Goal: Information Seeking & Learning: Learn about a topic

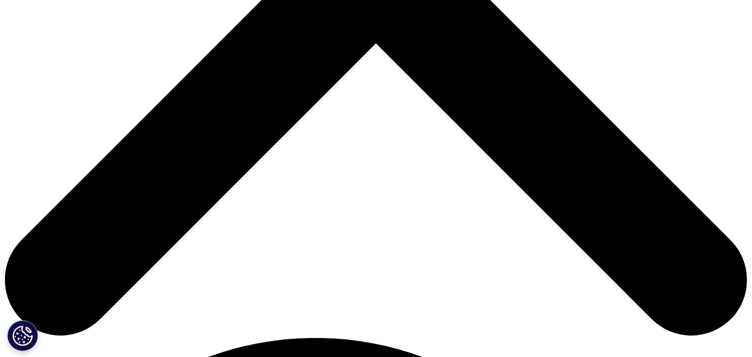
scroll to position [480, 0]
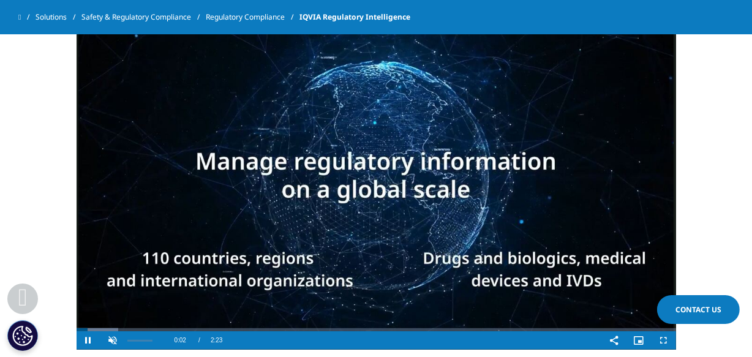
drag, startPoint x: 130, startPoint y: 337, endPoint x: 112, endPoint y: 338, distance: 17.8
click at [112, 338] on div "Unmute 0%" at bounding box center [131, 340] width 61 height 18
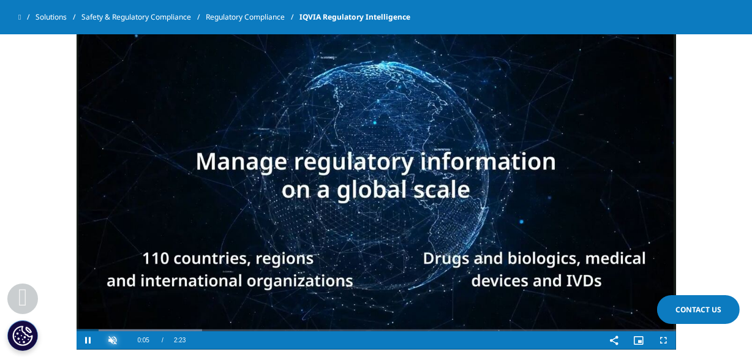
drag, startPoint x: 113, startPoint y: 338, endPoint x: 122, endPoint y: 360, distance: 23.9
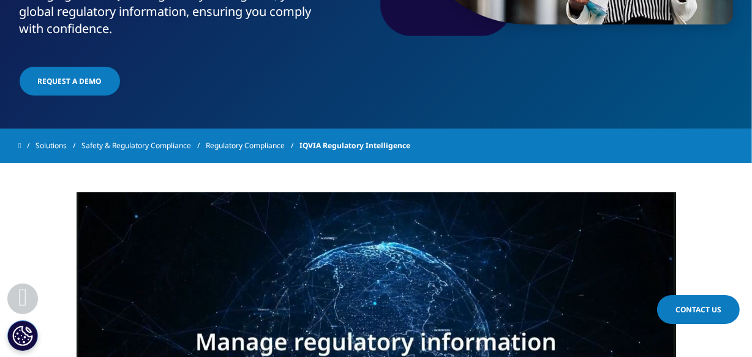
scroll to position [0, 0]
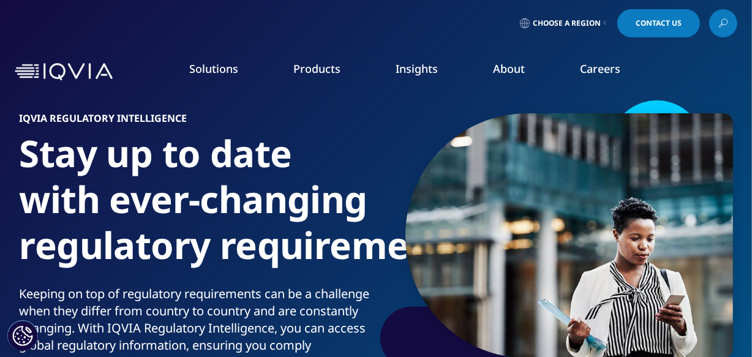
click at [422, 214] on link "Regulatory Compliance" at bounding box center [476, 213] width 171 height 13
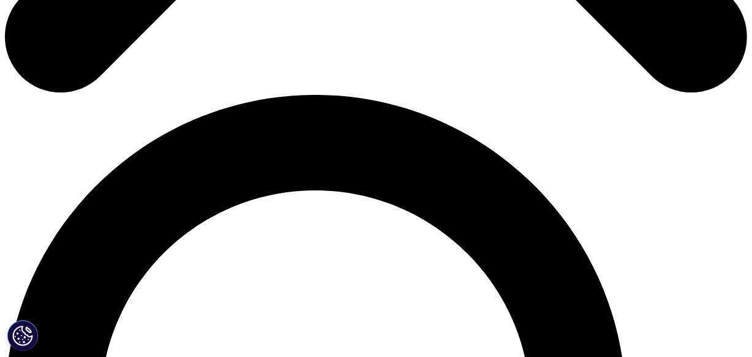
scroll to position [668, 0]
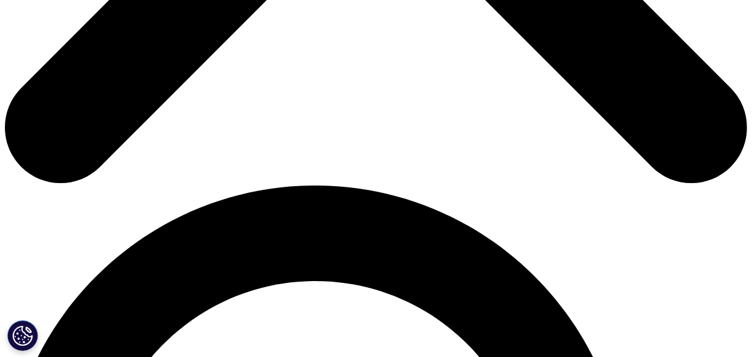
scroll to position [557, 0]
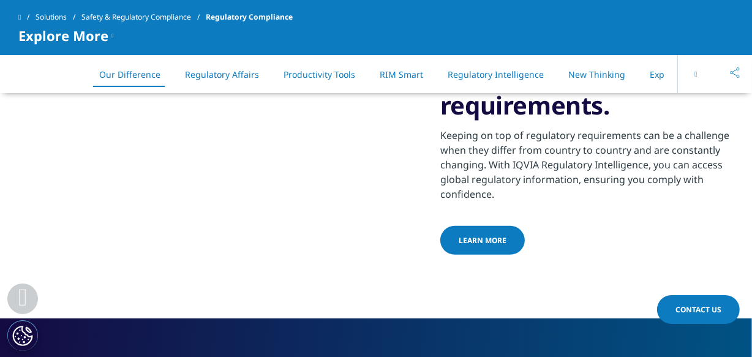
scroll to position [723, 0]
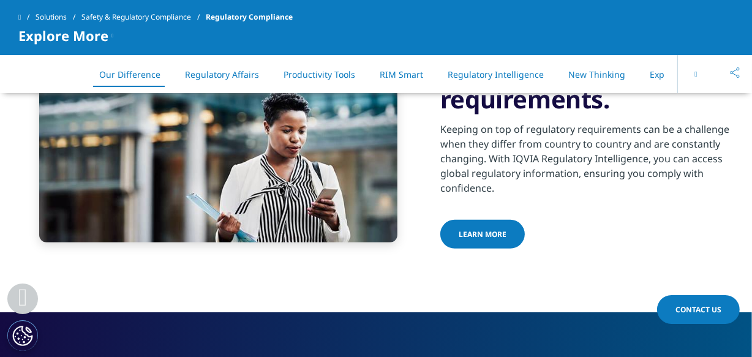
click at [494, 238] on span "Learn more" at bounding box center [483, 234] width 48 height 10
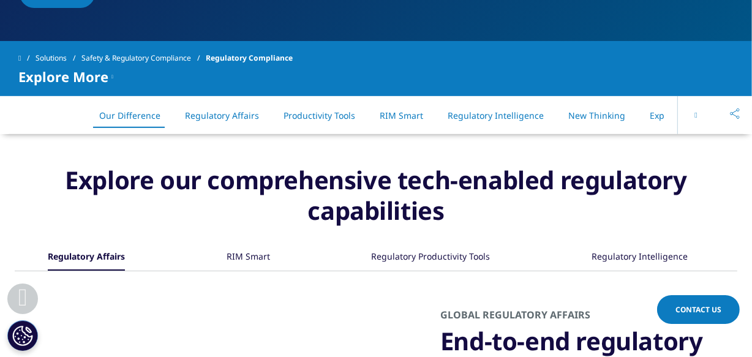
scroll to position [501, 0]
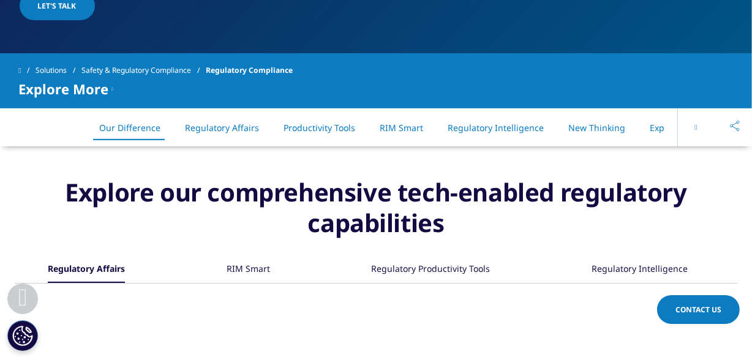
click at [257, 273] on div "RIM Smart" at bounding box center [248, 270] width 43 height 26
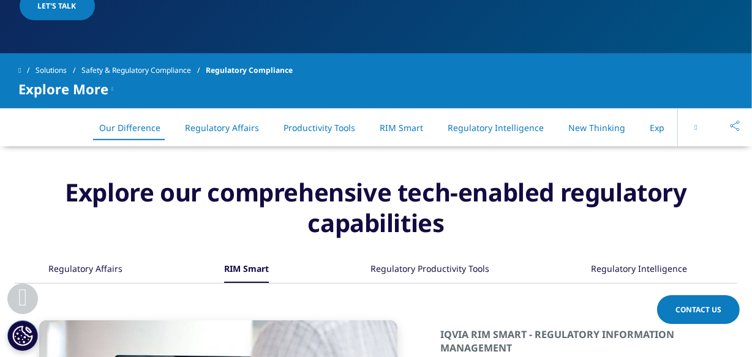
click at [629, 255] on h3 "Explore our comprehensive tech-enabled regulatory capabilities" at bounding box center [376, 217] width 723 height 80
click at [631, 266] on div "Regulatory Intelligence" at bounding box center [639, 270] width 96 height 26
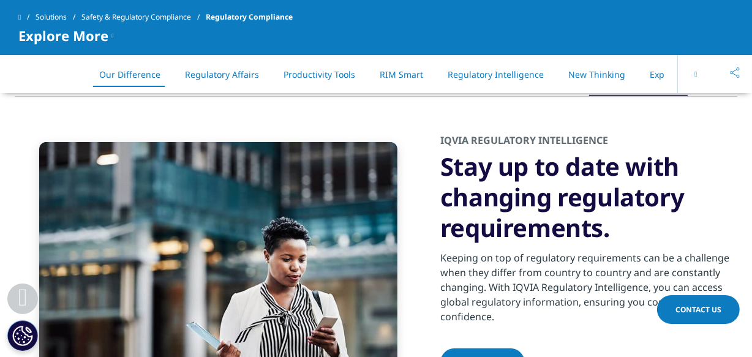
scroll to position [612, 0]
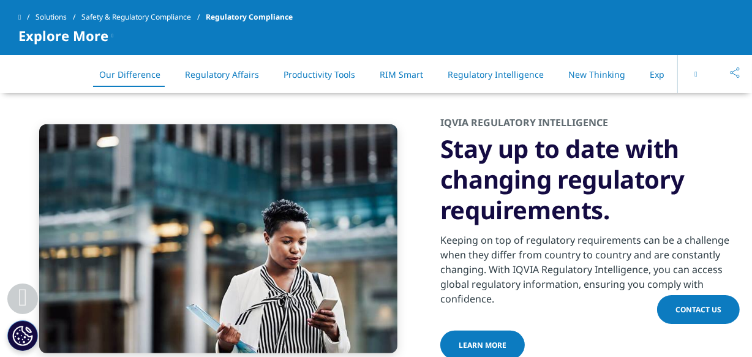
drag, startPoint x: 434, startPoint y: 148, endPoint x: 618, endPoint y: 210, distance: 194.1
click at [618, 210] on div "IQVIA REGULATORY INTELLIGENCE Stay up to date with changing regulatory requirem…" at bounding box center [376, 254] width 723 height 277
copy h3 "Stay up to date with changing regulatory requirements."
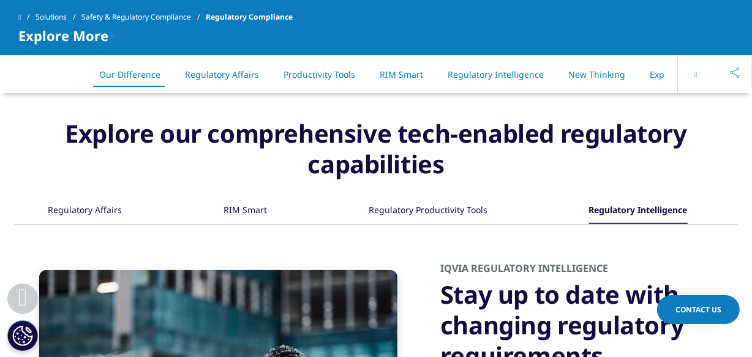
scroll to position [445, 0]
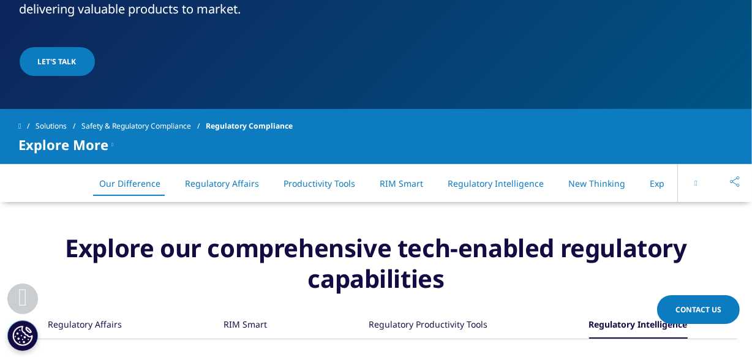
click at [220, 186] on link "Regulatory Affairs" at bounding box center [222, 184] width 74 height 12
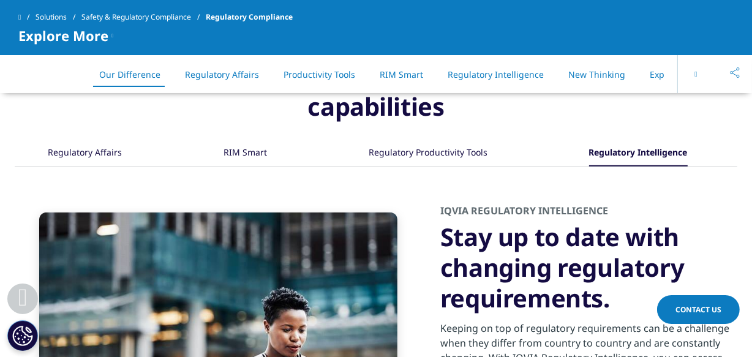
scroll to position [557, 0]
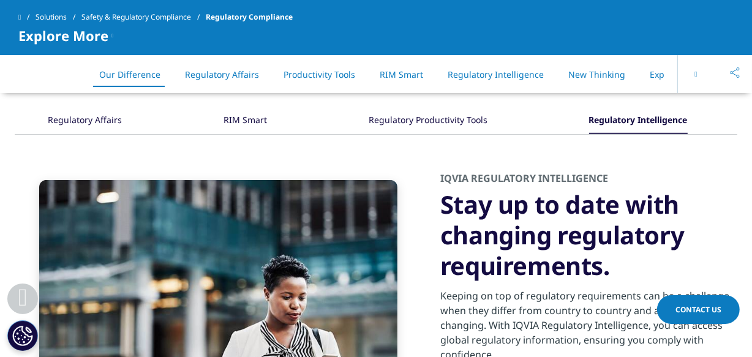
click at [247, 122] on div "RIM Smart" at bounding box center [245, 121] width 43 height 26
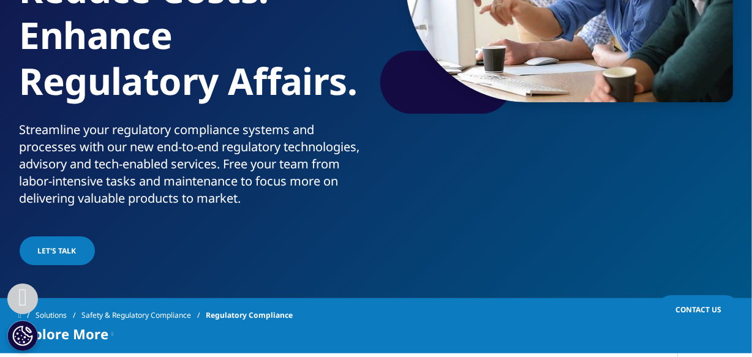
scroll to position [334, 0]
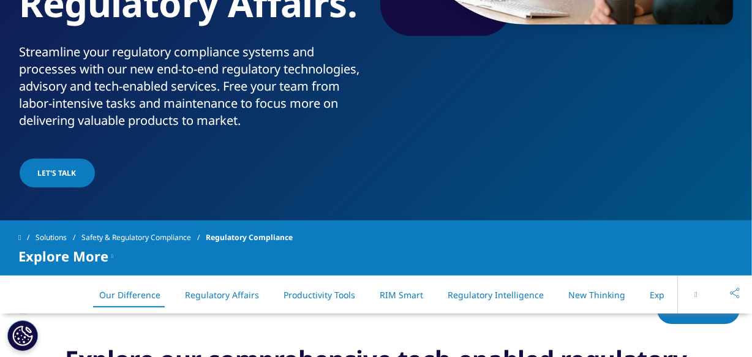
click at [230, 291] on link "Regulatory Affairs" at bounding box center [222, 295] width 74 height 12
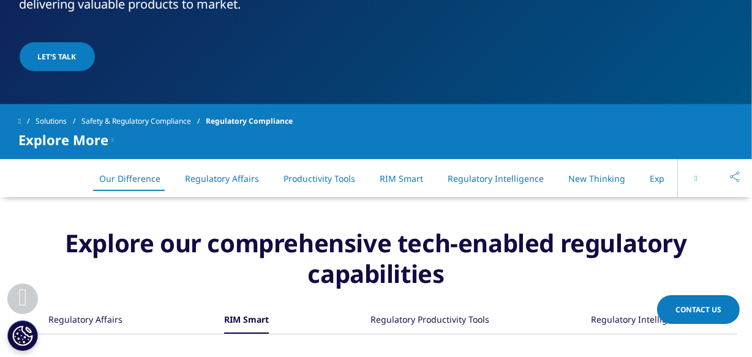
scroll to position [501, 0]
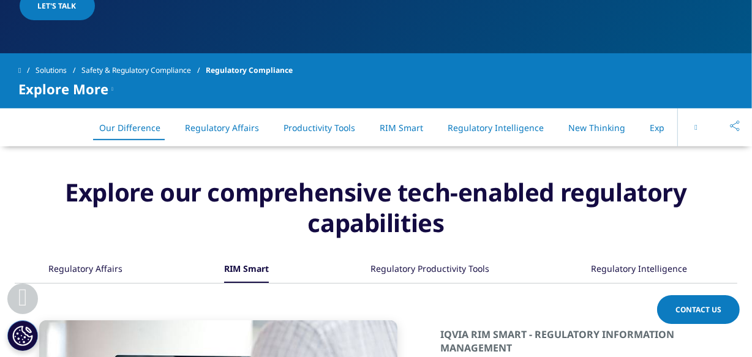
click at [609, 269] on div "Regulatory Intelligence" at bounding box center [639, 270] width 96 height 26
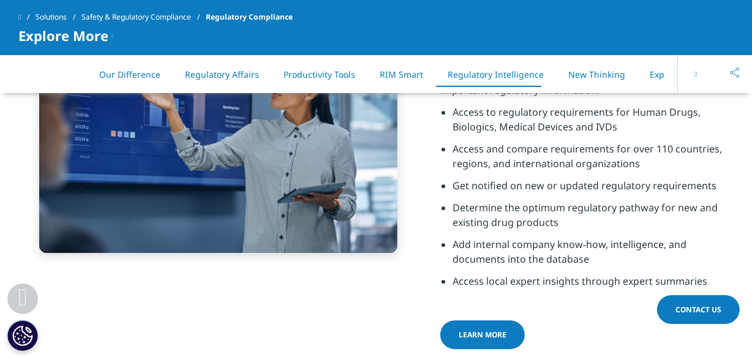
scroll to position [2951, 0]
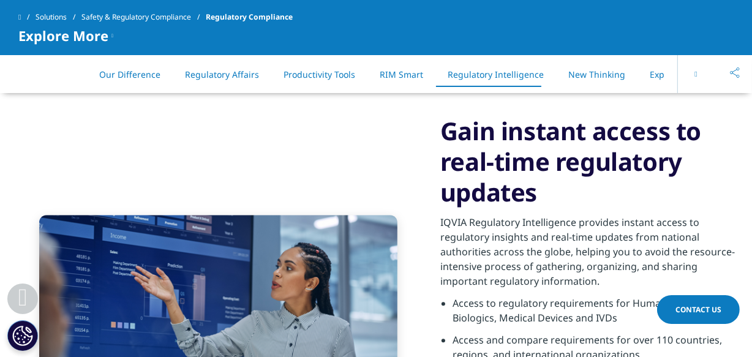
click at [521, 223] on p "IQVIA Regulatory Intelligence provides instant access to regulatory insights an…" at bounding box center [588, 255] width 297 height 81
click at [518, 227] on p "IQVIA Regulatory Intelligence provides instant access to regulatory insights an…" at bounding box center [588, 255] width 297 height 81
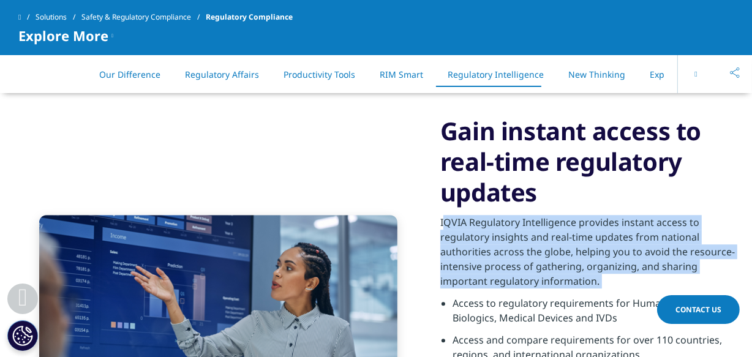
click at [518, 227] on p "IQVIA Regulatory Intelligence provides instant access to regulatory insights an…" at bounding box center [588, 255] width 297 height 81
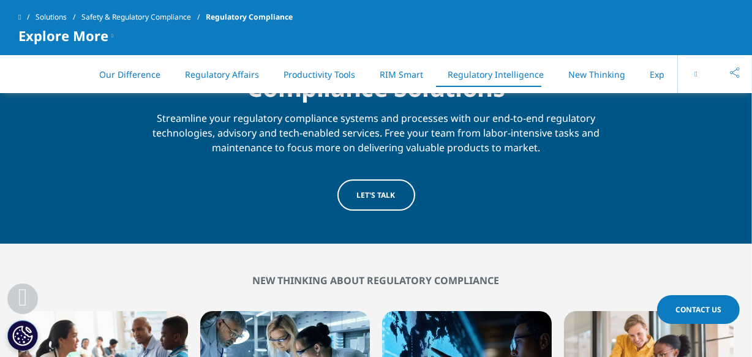
scroll to position [3452, 0]
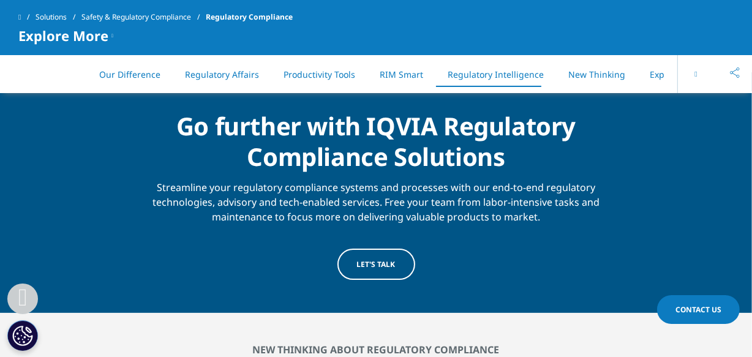
click at [308, 73] on link "Productivity Tools" at bounding box center [320, 75] width 72 height 12
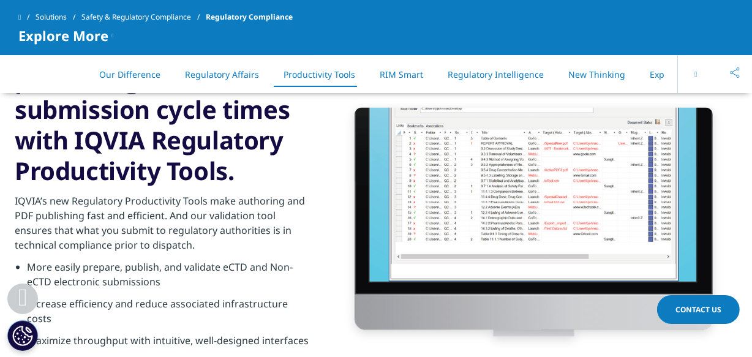
scroll to position [1690, 0]
